Goal: Find specific page/section: Find specific page/section

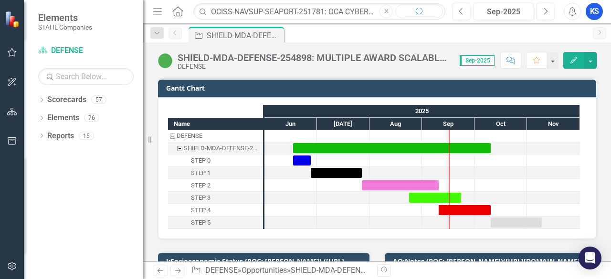
scroll to position [0, 199]
type input "OCISS-NAVSUP-SEAPORT-251781: OCA CYBERSECURITY INSPECTION SUPPORT SERVICES (SEA…"
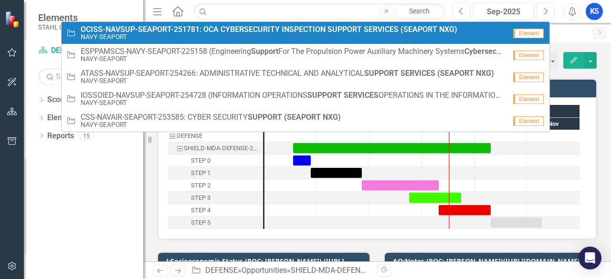
scroll to position [0, 0]
click at [107, 31] on strong "OCISS-NAVSUP-SEAPORT-251781:" at bounding box center [141, 29] width 121 height 9
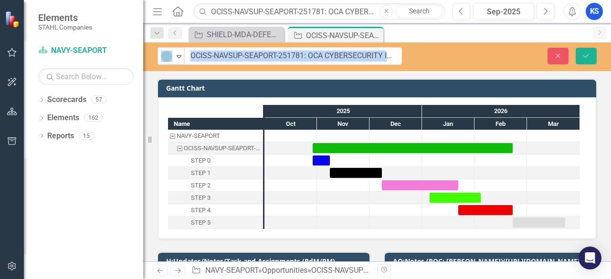
drag, startPoint x: 178, startPoint y: 57, endPoint x: 237, endPoint y: 59, distance: 59.2
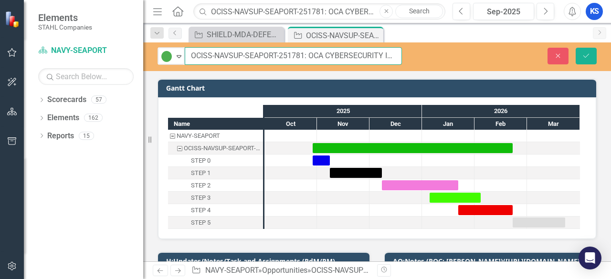
drag, startPoint x: 191, startPoint y: 57, endPoint x: 302, endPoint y: 56, distance: 110.7
click at [302, 56] on input "OCISS-NAVSUP-SEAPORT-251781: OCA CYBERSECURITY INSPECTION SUPPORT SERVICES (SEA…" at bounding box center [293, 56] width 217 height 18
click at [315, 53] on input "OCISS-NAVSUP-SEAPORT-251781: OCA CYBERSECURITY INSPECTION SUPPORT SERVICES (SEA…" at bounding box center [293, 56] width 217 height 18
click at [198, 51] on input "OCISS-NAVSUP-SEAPORT-251781: OCA CYBERSECURITY INSPECTION SUPPORT SERVICES (SEA…" at bounding box center [293, 56] width 217 height 18
click at [191, 55] on input "OCISS-NAVSUP-SEAPORT-251781: OCA CYBERSECURITY INSPECTION SUPPORT SERVICES (SEA…" at bounding box center [293, 56] width 217 height 18
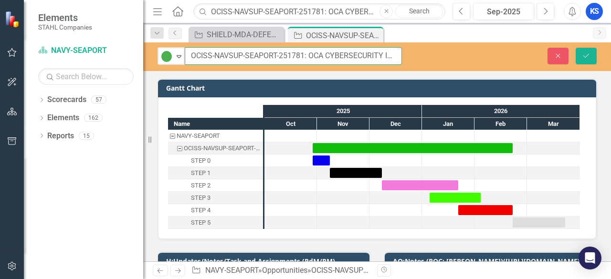
drag, startPoint x: 304, startPoint y: 56, endPoint x: 190, endPoint y: 61, distance: 114.6
click at [190, 61] on input "OCISS-NAVSUP-SEAPORT-251781: OCA CYBERSECURITY INSPECTION SUPPORT SERVICES (SEA…" at bounding box center [293, 56] width 217 height 18
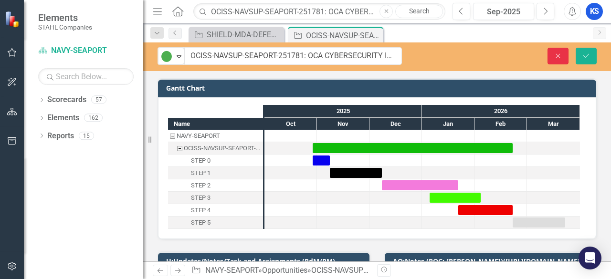
click at [556, 52] on icon "Close" at bounding box center [558, 55] width 9 height 7
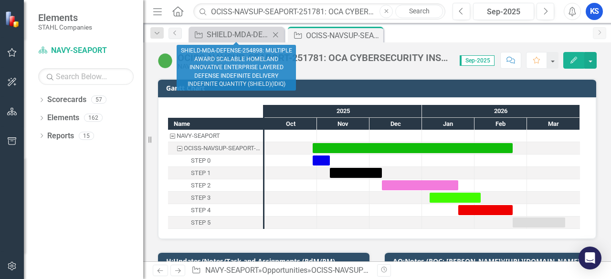
click at [276, 35] on icon at bounding box center [275, 34] width 5 height 5
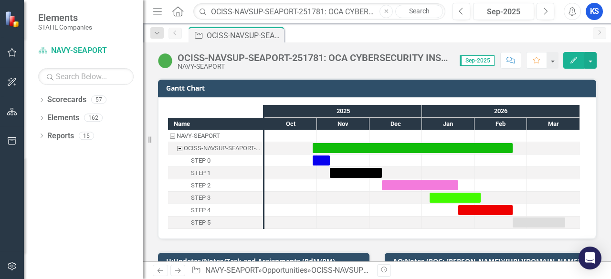
click at [386, 12] on icon "Close" at bounding box center [386, 12] width 4 height 6
